Goal: Find specific page/section: Find specific page/section

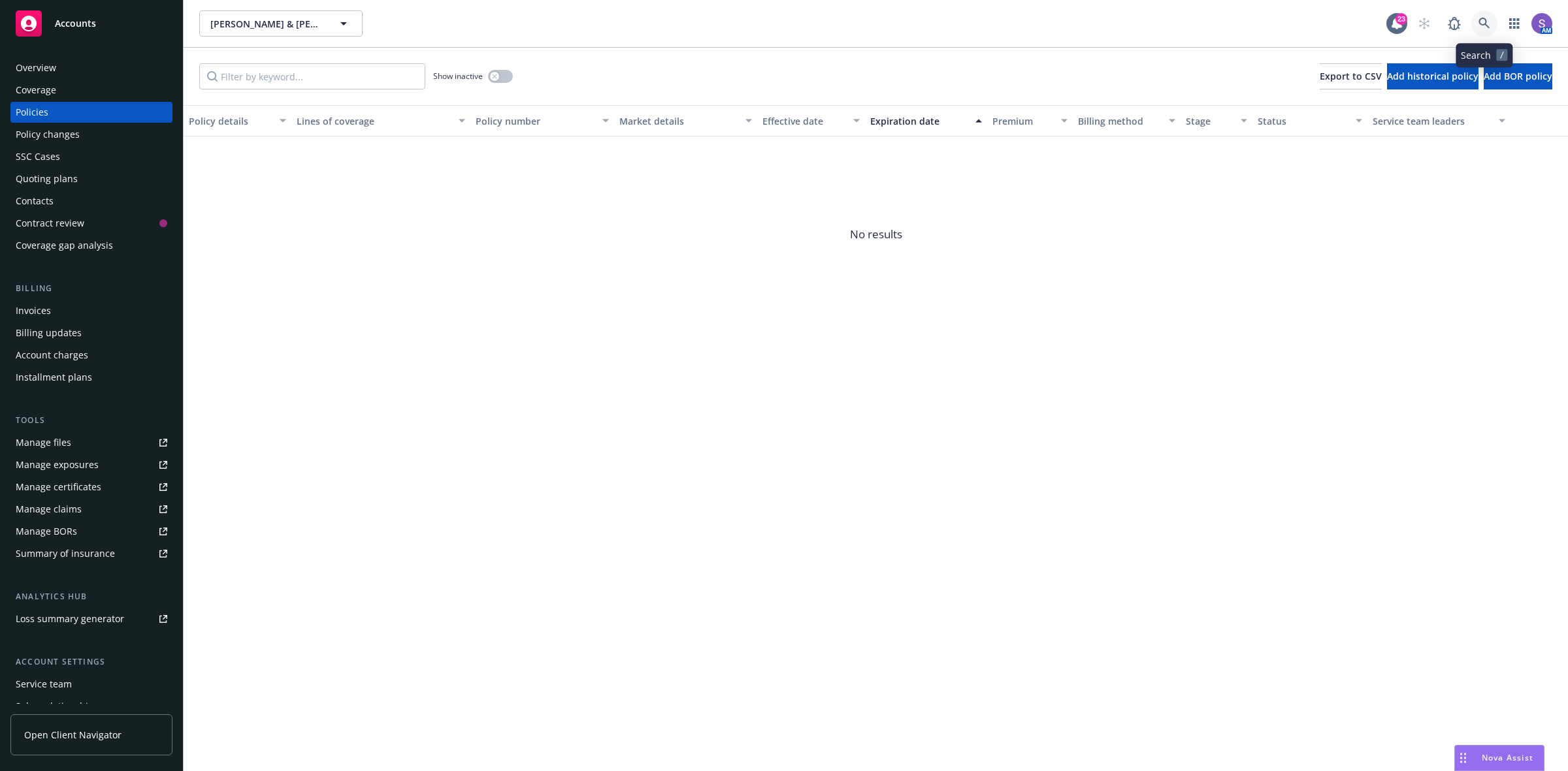
click at [1486, 28] on icon at bounding box center [1484, 23] width 11 height 11
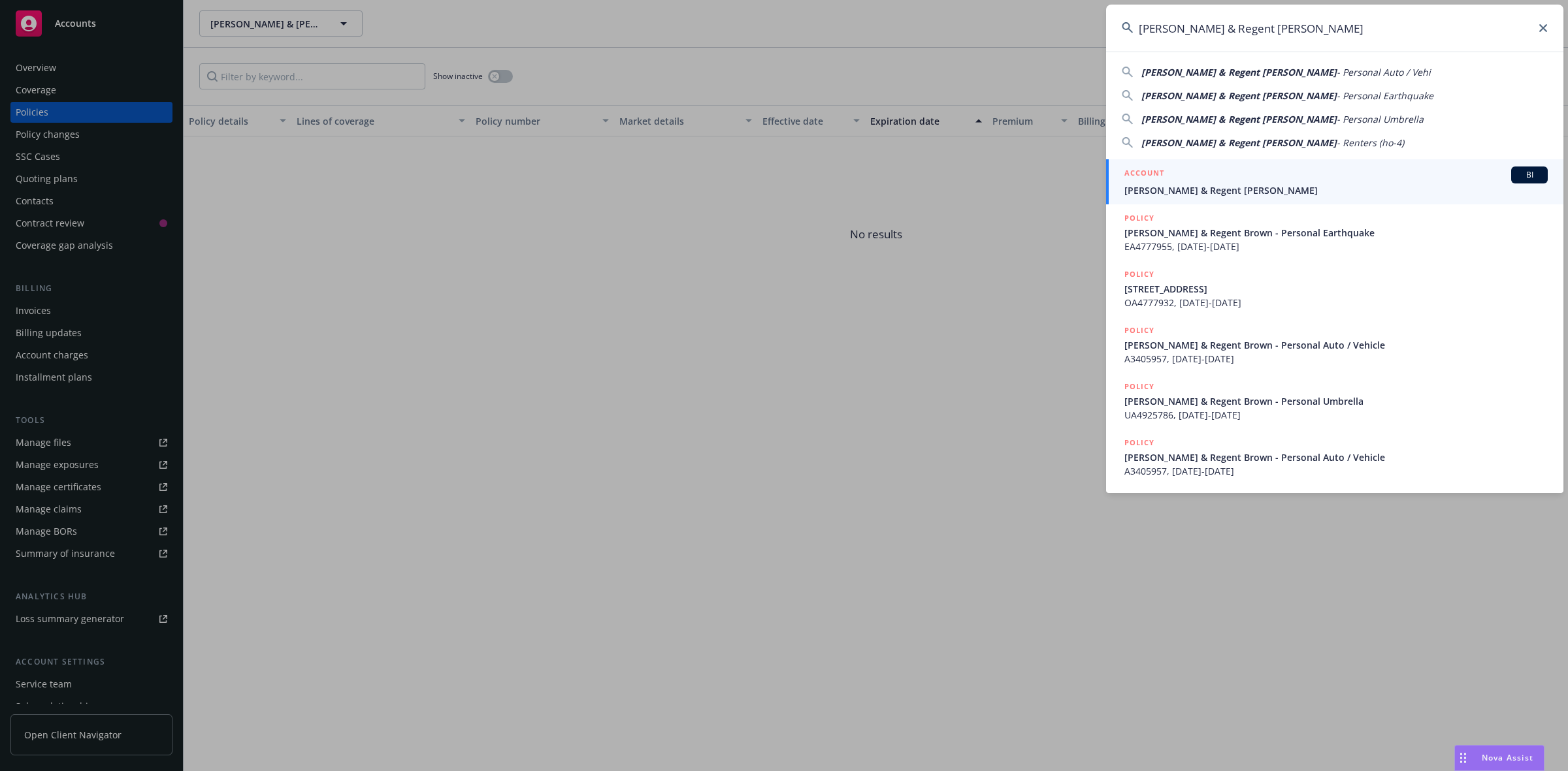
type input "[PERSON_NAME] & Regent [PERSON_NAME]"
click at [1226, 190] on span "[PERSON_NAME] & Regent [PERSON_NAME]" at bounding box center [1336, 190] width 423 height 13
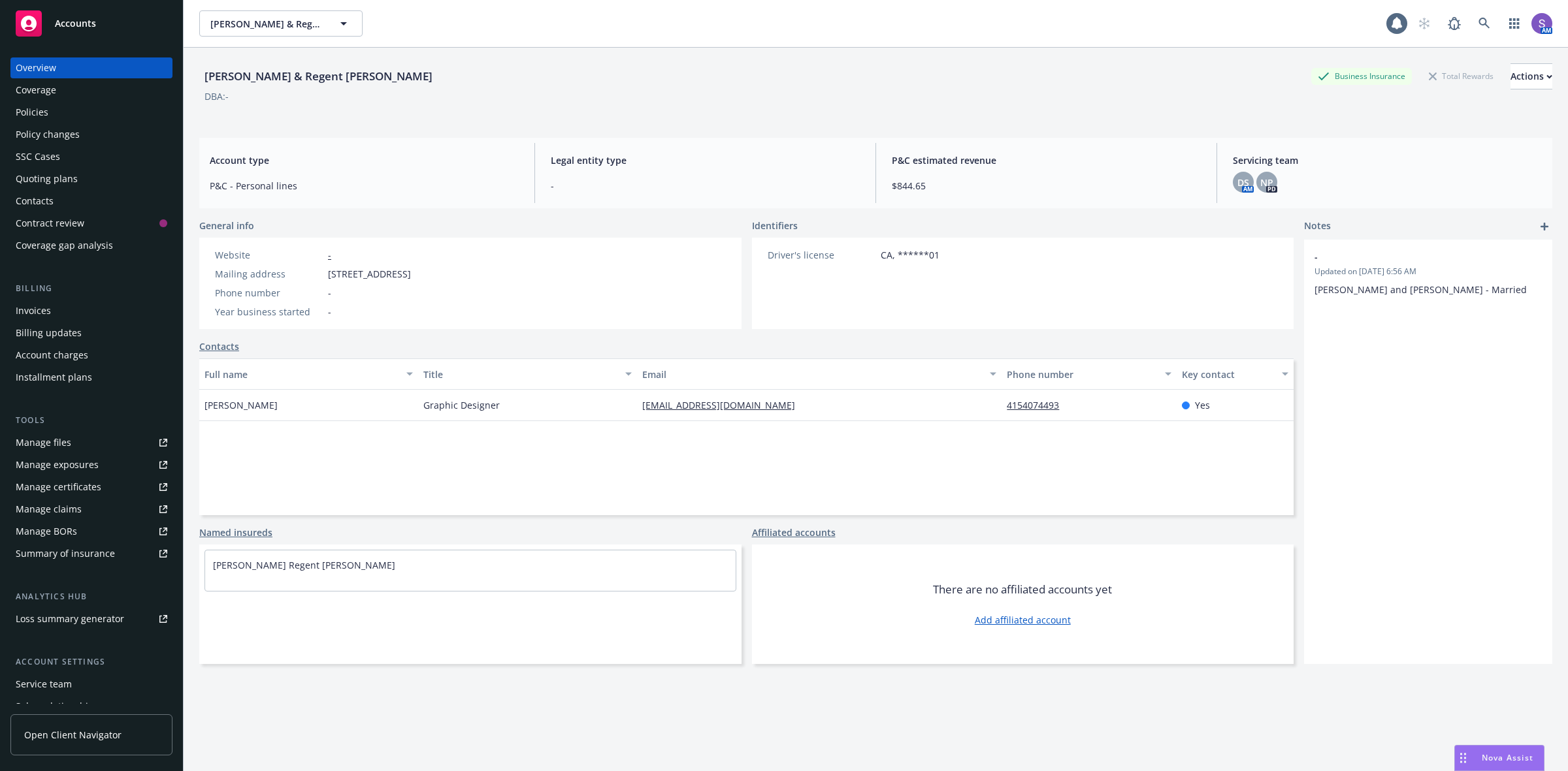
click at [41, 109] on div "Policies" at bounding box center [32, 112] width 33 height 21
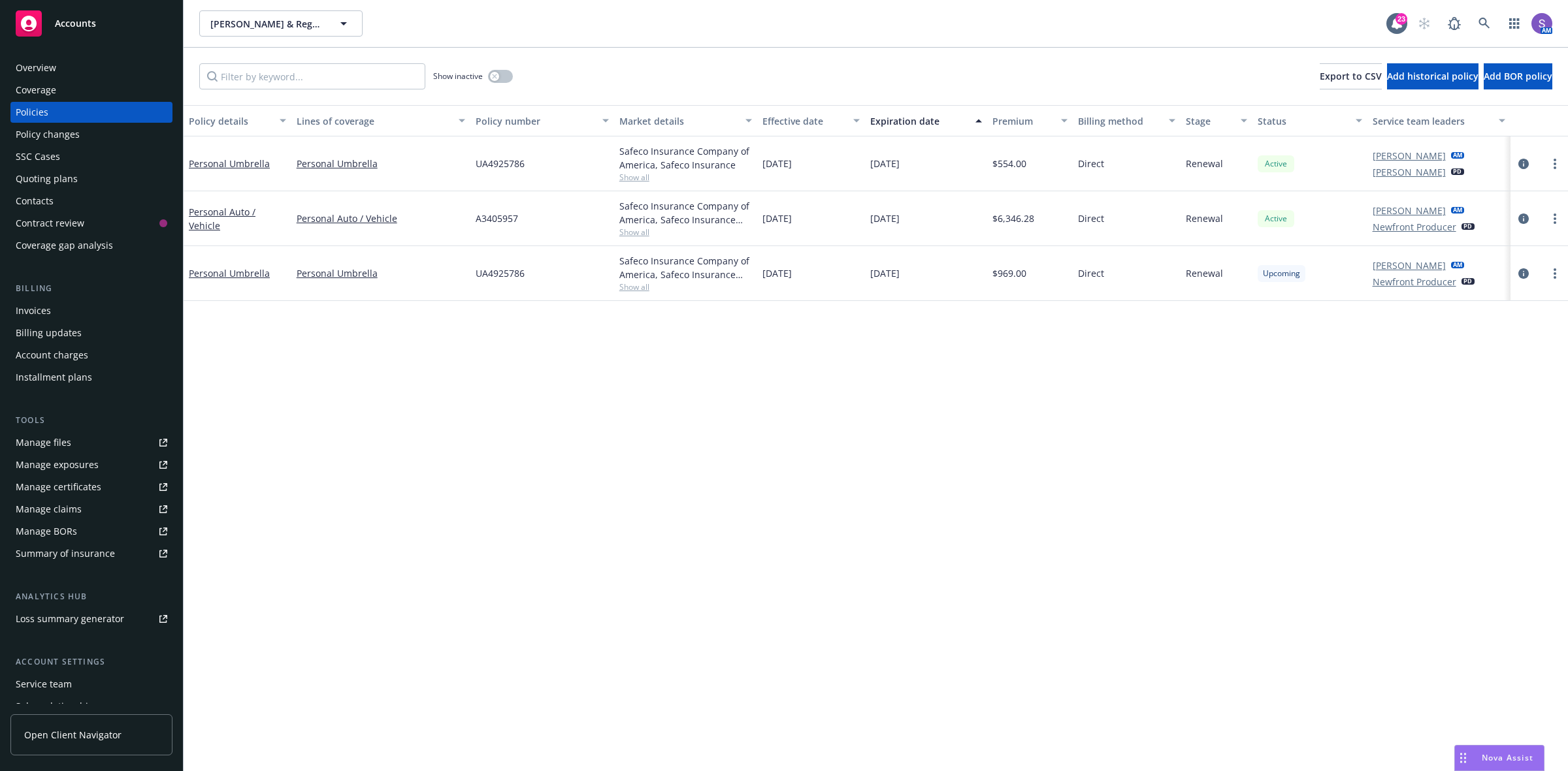
click at [481, 215] on span "A3405957" at bounding box center [497, 219] width 42 height 13
click at [533, 217] on div "A3405957" at bounding box center [542, 219] width 144 height 55
